Goal: Information Seeking & Learning: Learn about a topic

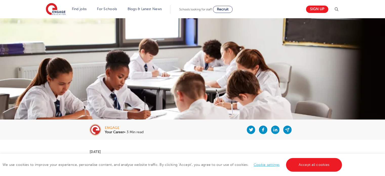
scroll to position [152, 0]
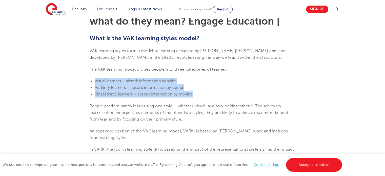
drag, startPoint x: 193, startPoint y: 94, endPoint x: 95, endPoint y: 80, distance: 99.6
click at [95, 80] on ul "Visual learners – absorb information by sight Auditory learners – absorb inform…" at bounding box center [192, 88] width 206 height 20
copy ul "Visual learners – absorb information by sight Auditory learners – absorb inform…"
click at [214, 86] on li "Auditory learners – absorb information by sound" at bounding box center [195, 87] width 200 height 7
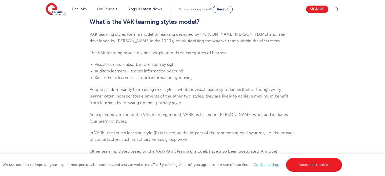
scroll to position [177, 0]
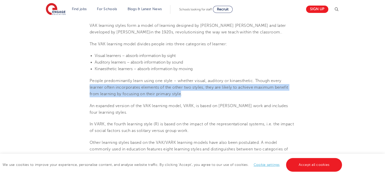
drag, startPoint x: 182, startPoint y: 94, endPoint x: 89, endPoint y: 85, distance: 93.2
click at [89, 85] on span "People predominantly learn using one style – whether visual, auditory or kinaes…" at bounding box center [188, 87] width 198 height 18
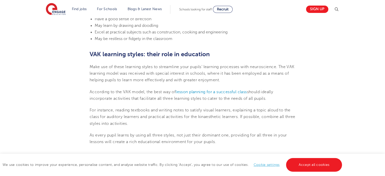
scroll to position [430, 0]
